Goal: Information Seeking & Learning: Find specific fact

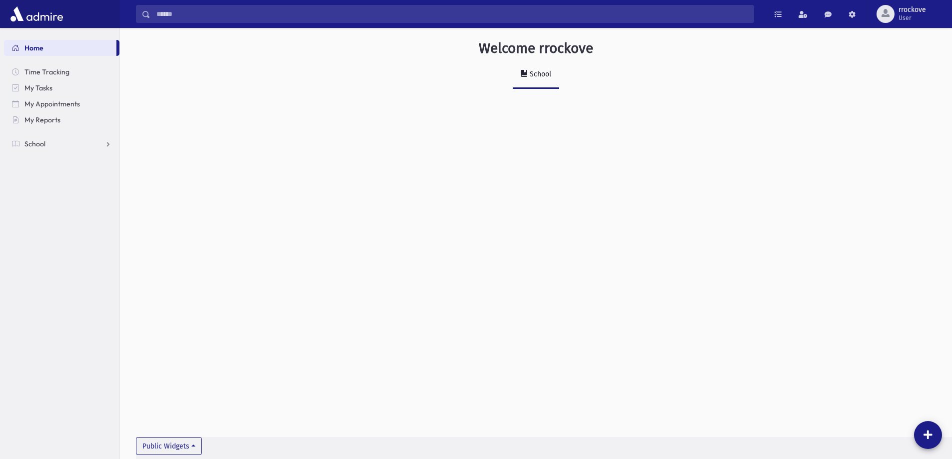
click at [536, 76] on div "School" at bounding box center [539, 74] width 23 height 8
click at [42, 86] on span "My Tasks" at bounding box center [38, 87] width 28 height 9
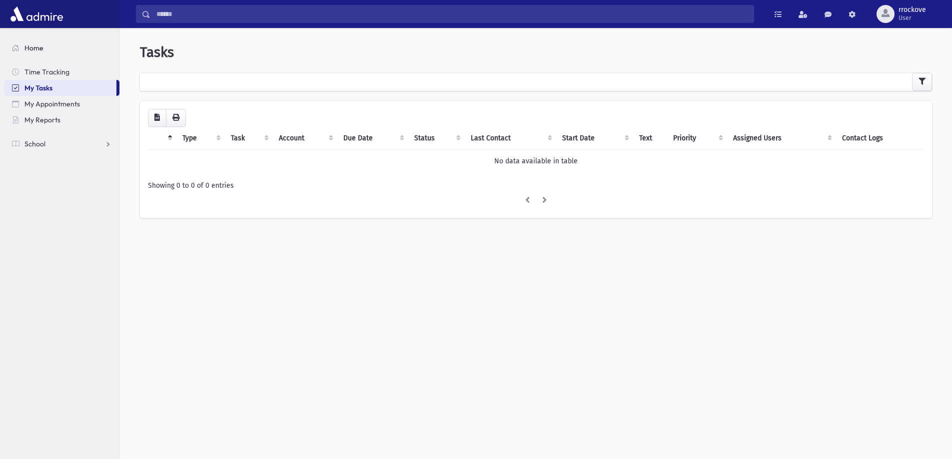
click at [37, 47] on span "Home" at bounding box center [33, 47] width 19 height 9
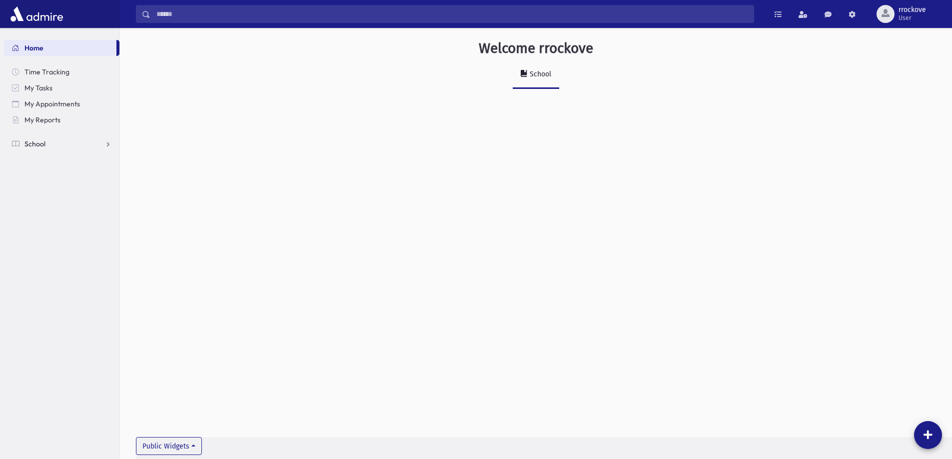
click at [34, 144] on span "School" at bounding box center [34, 143] width 21 height 9
click at [46, 159] on span "Students" at bounding box center [43, 159] width 27 height 9
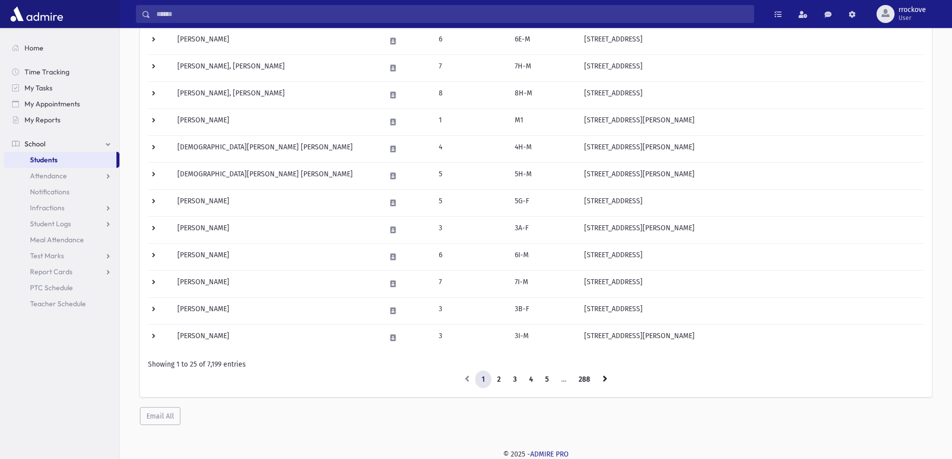
scroll to position [497, 0]
click at [525, 379] on link "4" at bounding box center [531, 379] width 16 height 18
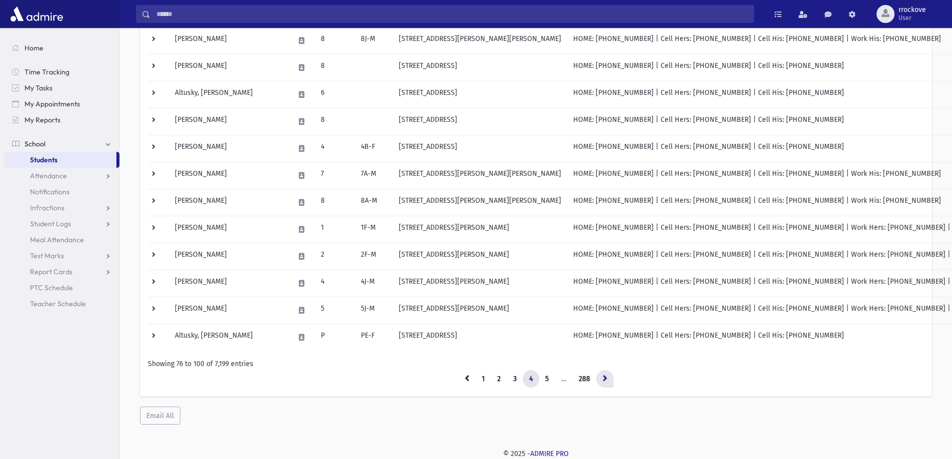
click at [604, 375] on icon at bounding box center [605, 378] width 4 height 7
click at [604, 376] on icon at bounding box center [605, 378] width 4 height 7
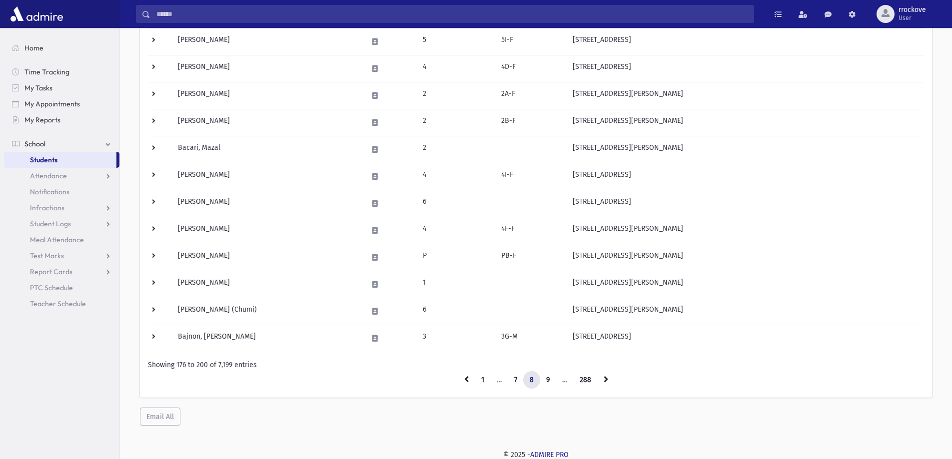
scroll to position [497, 0]
click at [607, 379] on icon at bounding box center [606, 378] width 4 height 7
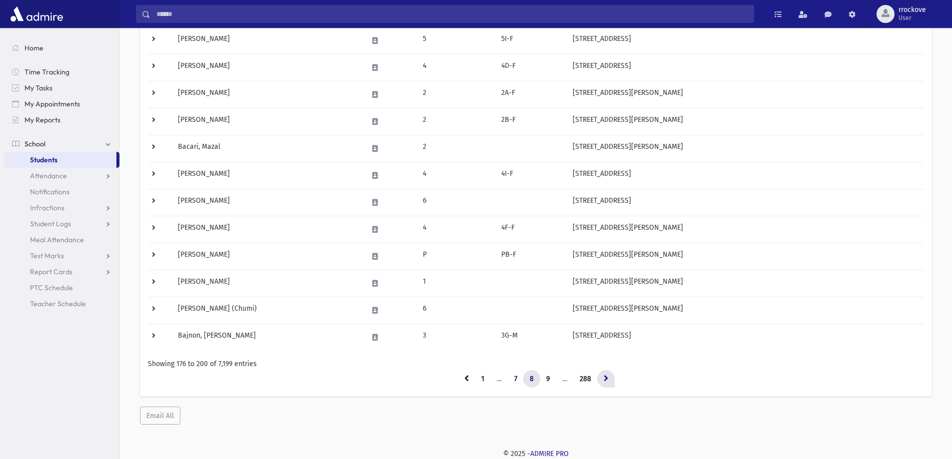
click at [607, 379] on icon at bounding box center [606, 378] width 4 height 7
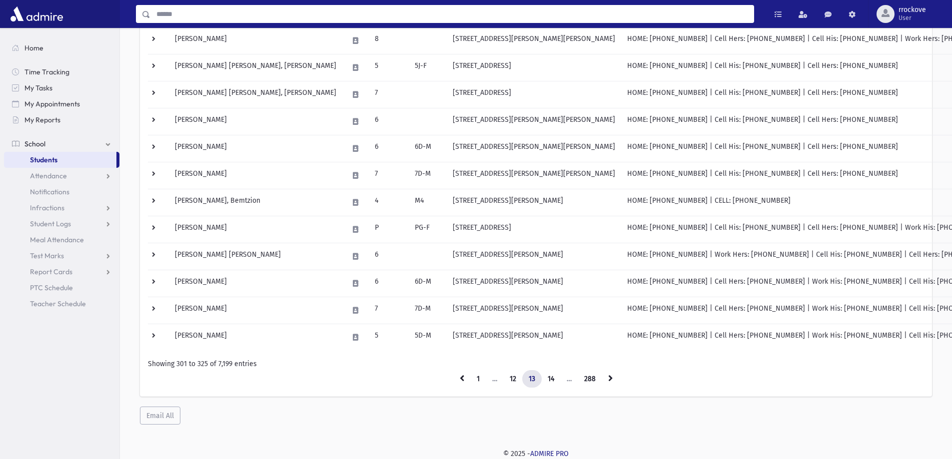
click at [172, 15] on input "Search" at bounding box center [451, 14] width 603 height 18
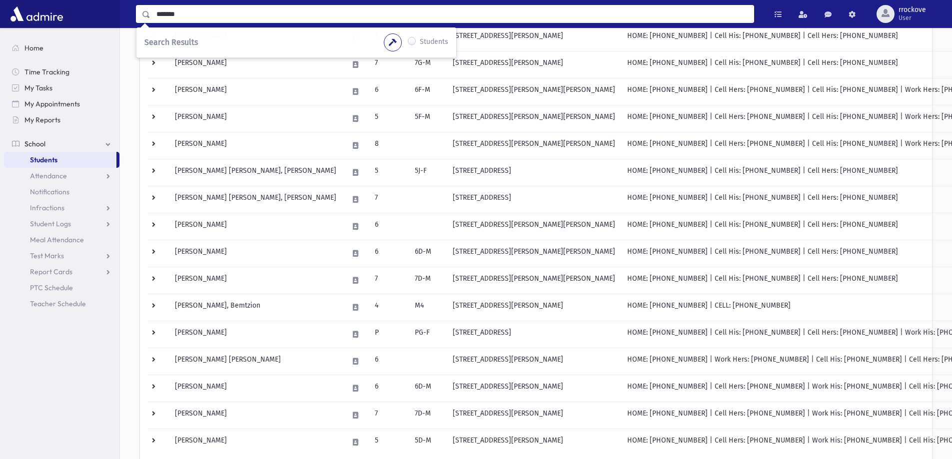
scroll to position [197, 0]
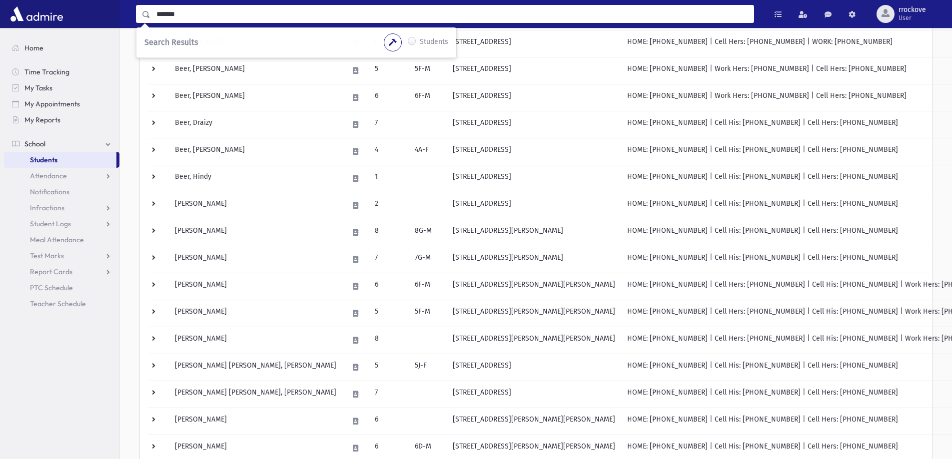
type input "*******"
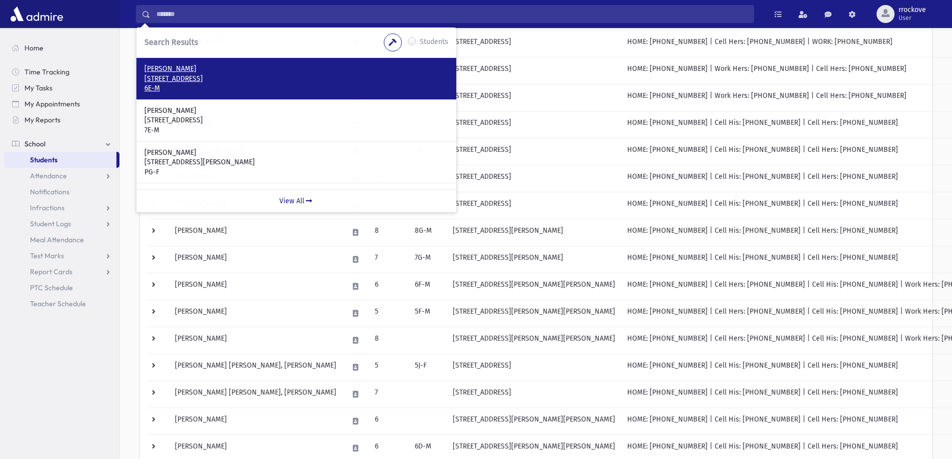
click at [273, 80] on p "[STREET_ADDRESS]" at bounding box center [296, 79] width 304 height 10
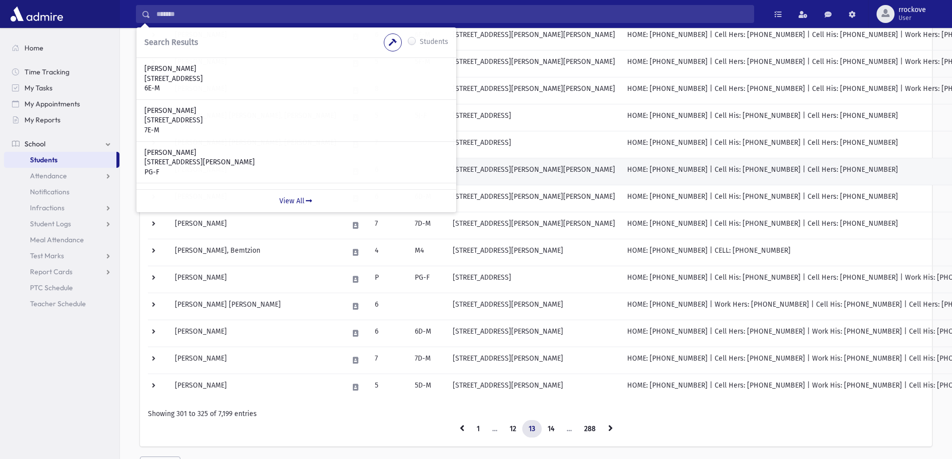
scroll to position [497, 0]
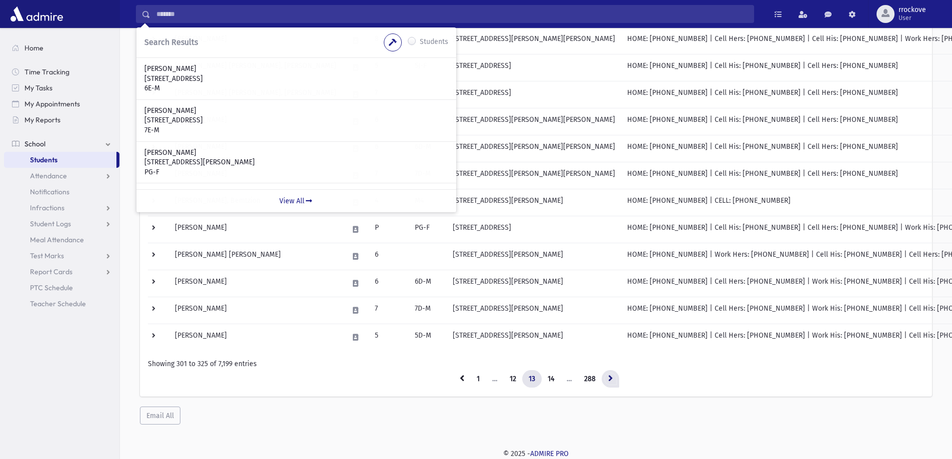
click at [610, 379] on icon at bounding box center [610, 378] width 4 height 7
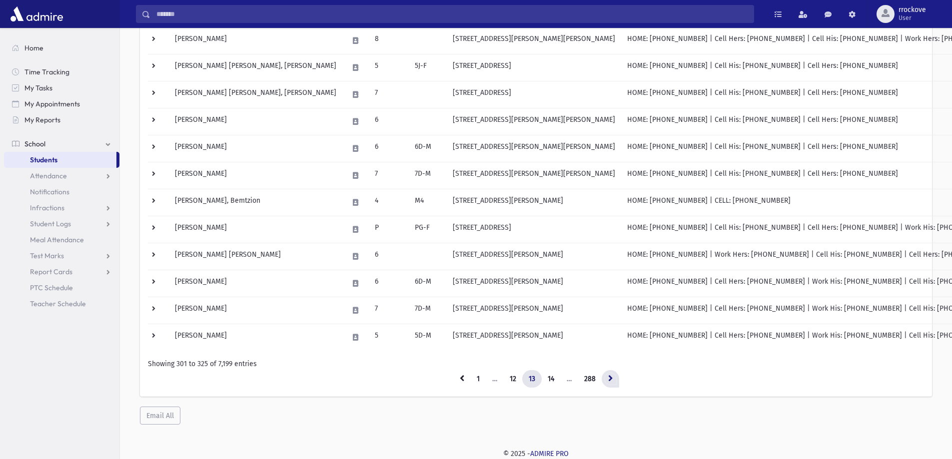
click at [610, 379] on icon at bounding box center [610, 378] width 4 height 7
click at [608, 379] on icon at bounding box center [610, 378] width 4 height 7
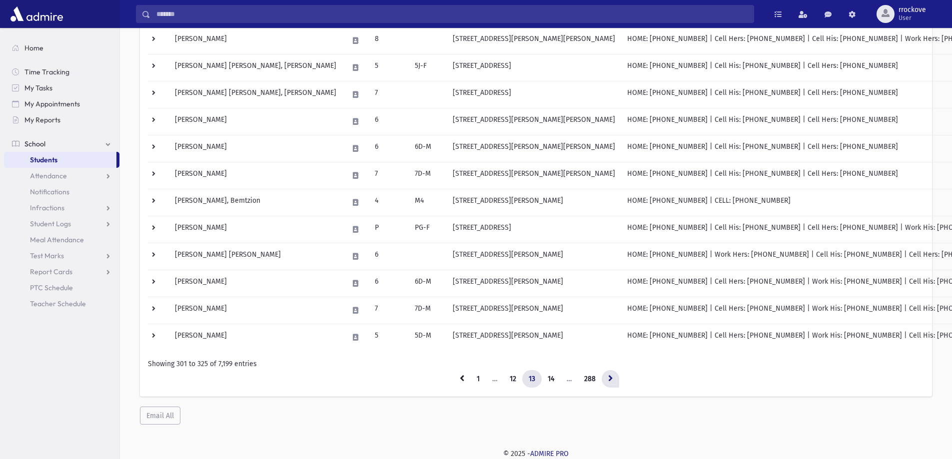
click at [608, 379] on icon at bounding box center [610, 378] width 4 height 7
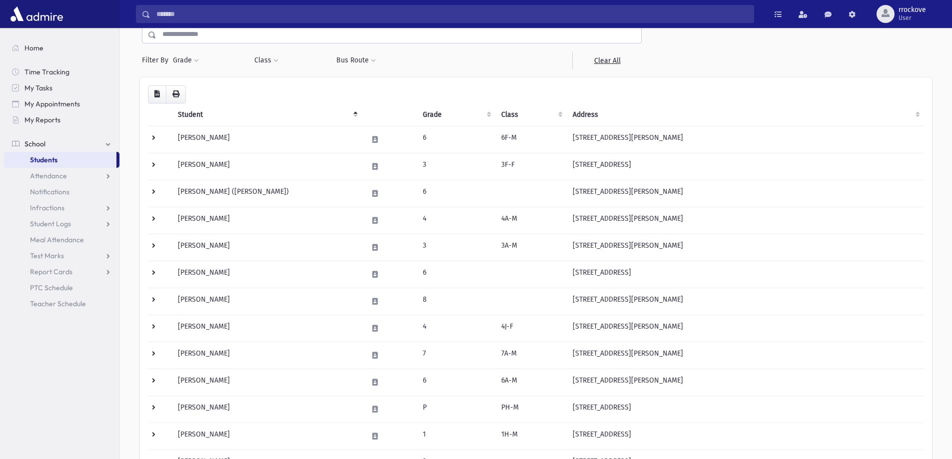
scroll to position [497, 0]
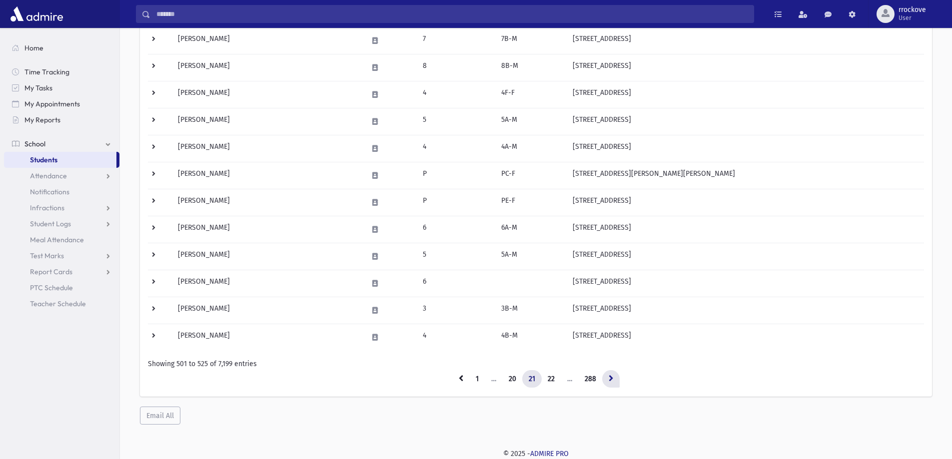
click at [610, 378] on icon at bounding box center [611, 378] width 4 height 7
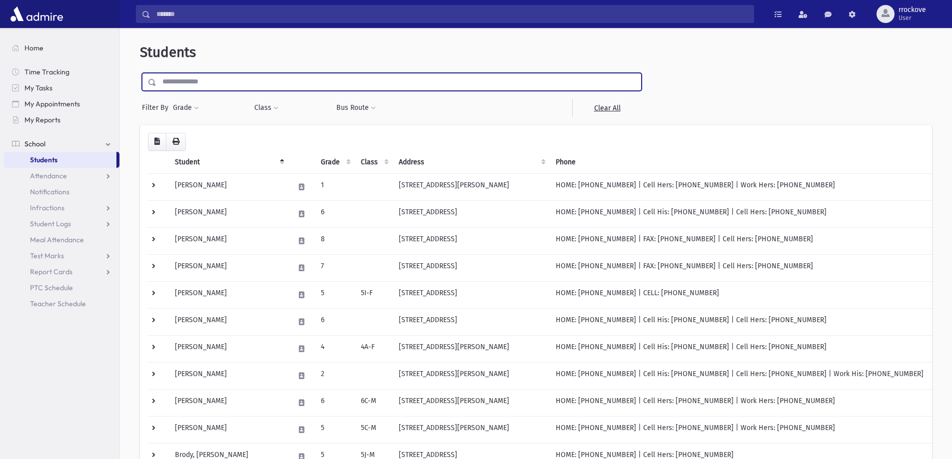
click at [207, 85] on input "text" at bounding box center [398, 82] width 485 height 18
type input "*******"
click at [140, 73] on input "submit" at bounding box center [154, 79] width 28 height 13
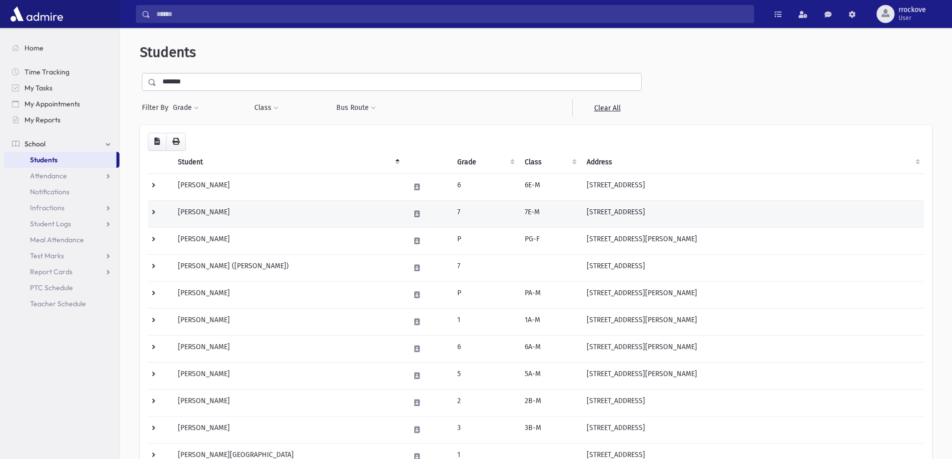
click at [646, 221] on td "[STREET_ADDRESS]" at bounding box center [752, 213] width 343 height 27
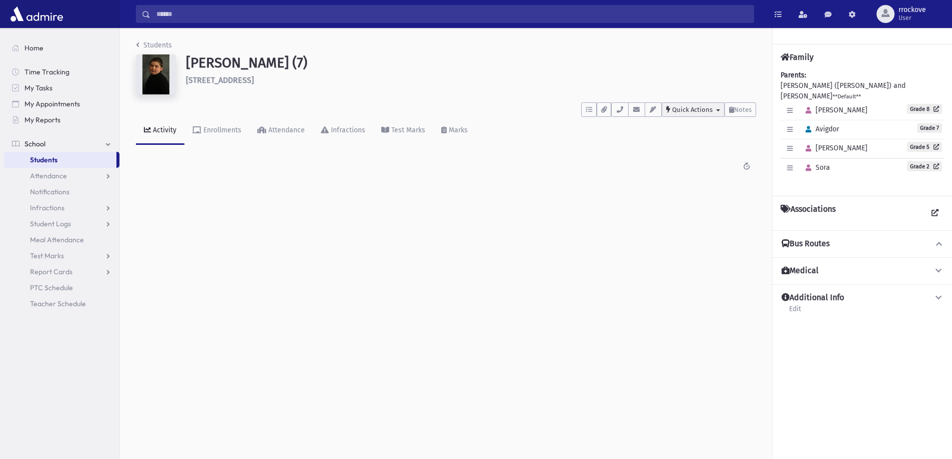
click at [681, 108] on span "Quick Actions" at bounding box center [692, 109] width 40 height 7
click at [135, 42] on div "Students Fishman, Avigdor (7) 15 Waterview Dr. Lakewood **** To Do's No open ta…" at bounding box center [446, 111] width 652 height 167
click at [136, 42] on icon "breadcrumb" at bounding box center [137, 44] width 3 height 7
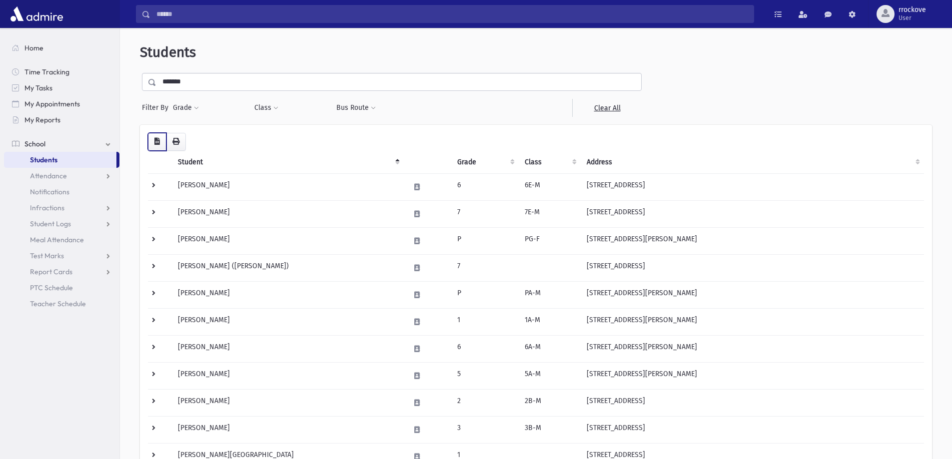
click at [157, 141] on icon "button" at bounding box center [156, 141] width 5 height 7
